Goal: Obtain resource: Download file/media

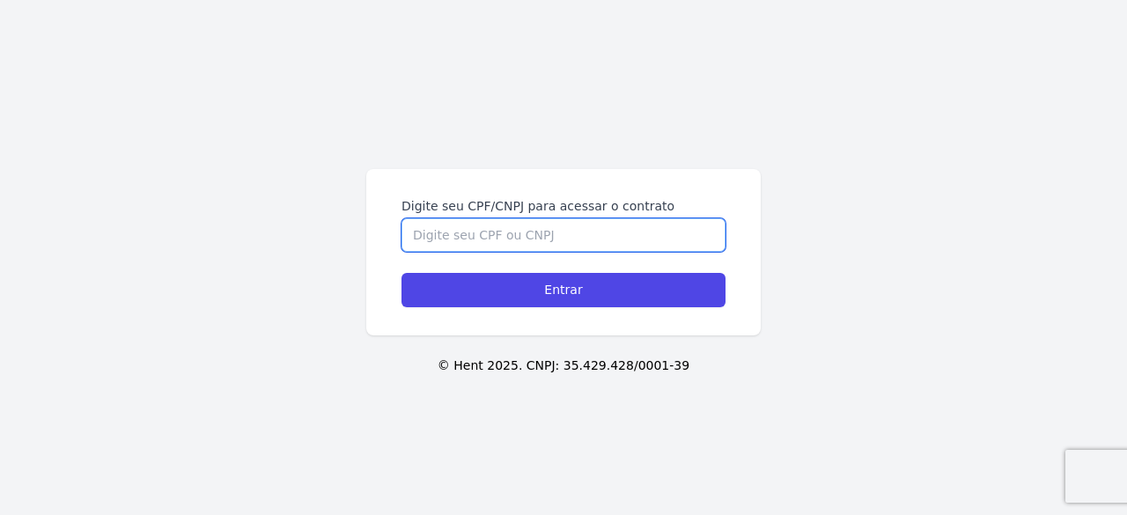
click at [478, 235] on input "Digite seu CPF/CNPJ para acessar o contrato" at bounding box center [564, 234] width 324 height 33
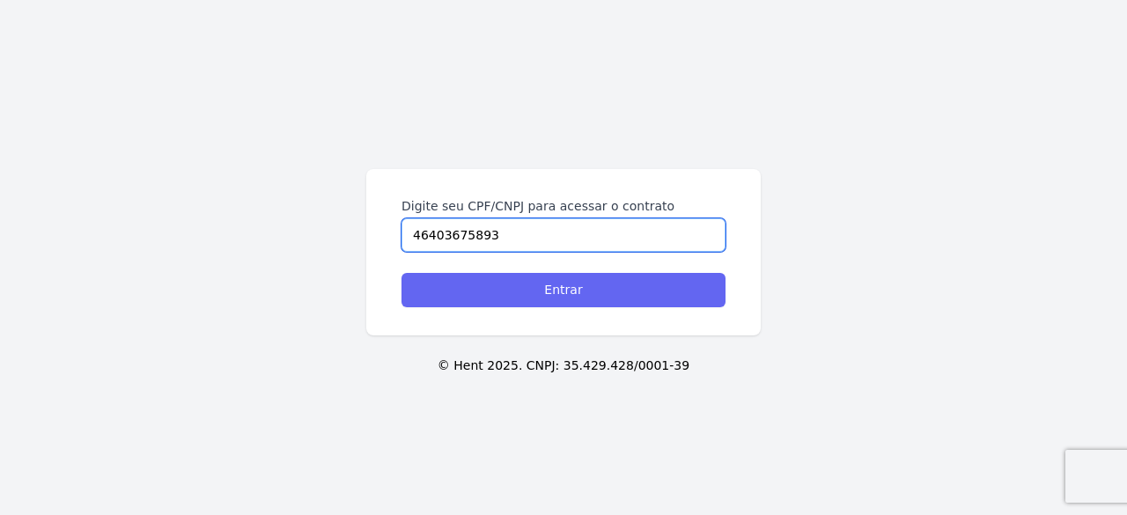
type input "46403675893"
click at [506, 286] on input "Entrar" at bounding box center [564, 290] width 324 height 34
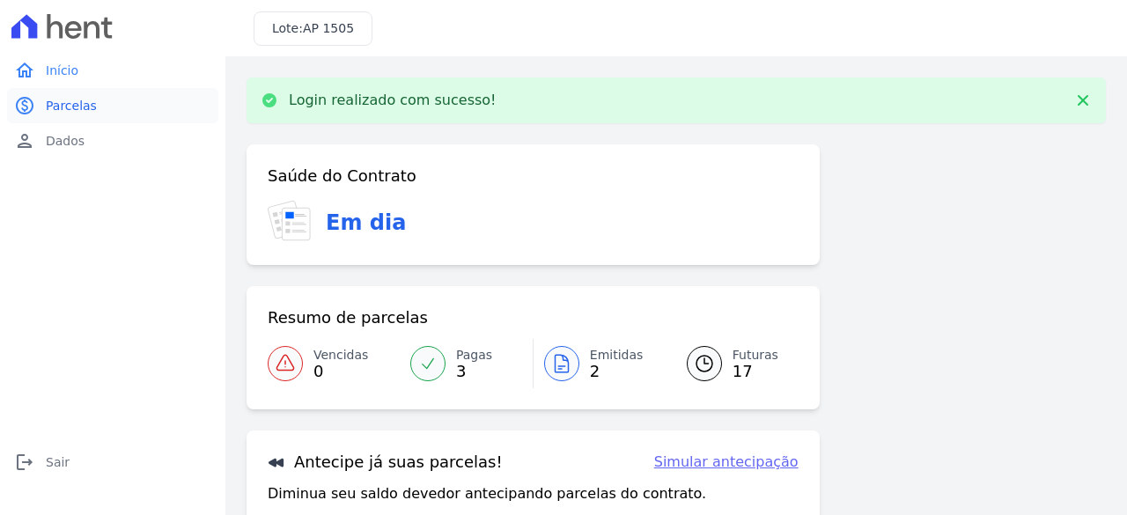
click at [70, 89] on link "paid Parcelas" at bounding box center [112, 105] width 211 height 35
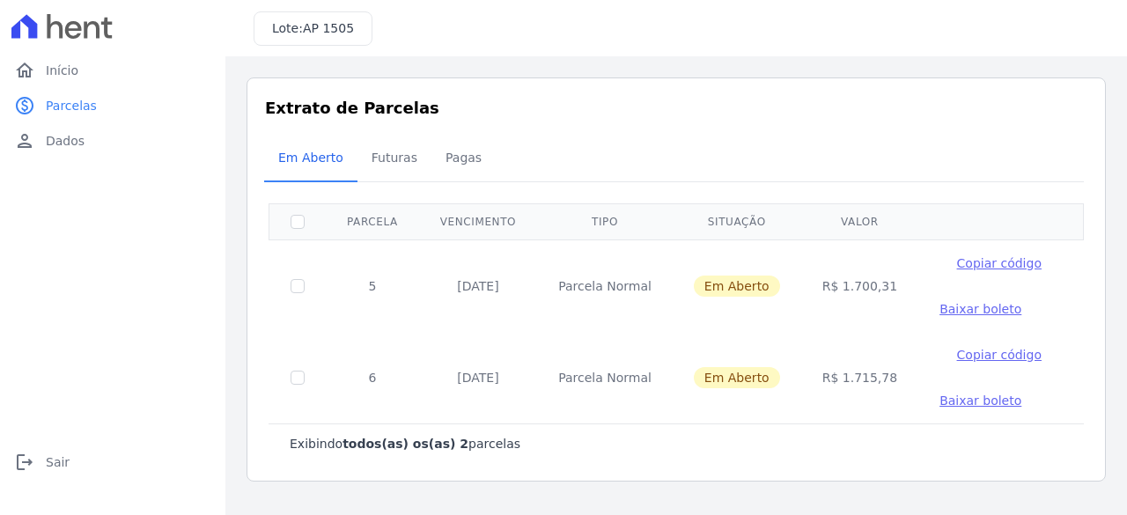
click at [943, 304] on span "Baixar boleto" at bounding box center [981, 309] width 82 height 14
